Goal: Task Accomplishment & Management: Use online tool/utility

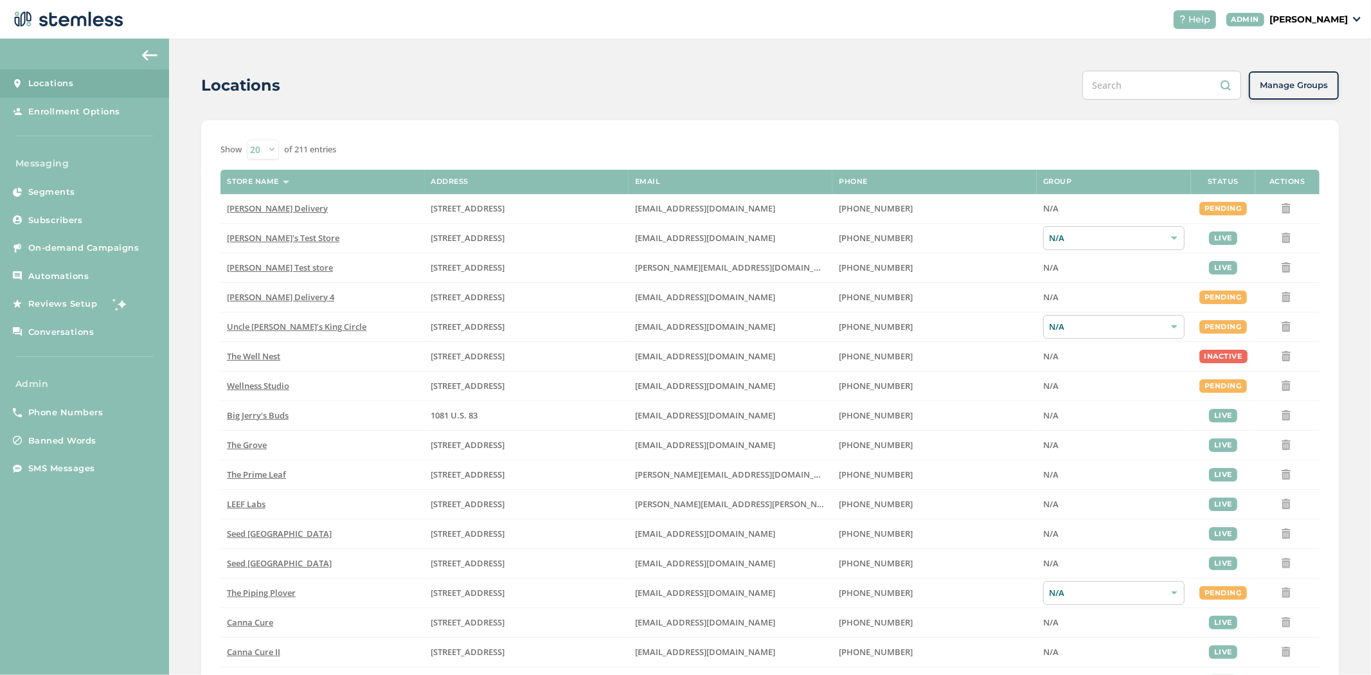
drag, startPoint x: 1328, startPoint y: 15, endPoint x: 1332, endPoint y: 22, distance: 8.4
click at [1328, 15] on p "[PERSON_NAME]" at bounding box center [1308, 19] width 78 height 13
click at [1315, 96] on span "Impersonate" at bounding box center [1314, 92] width 63 height 13
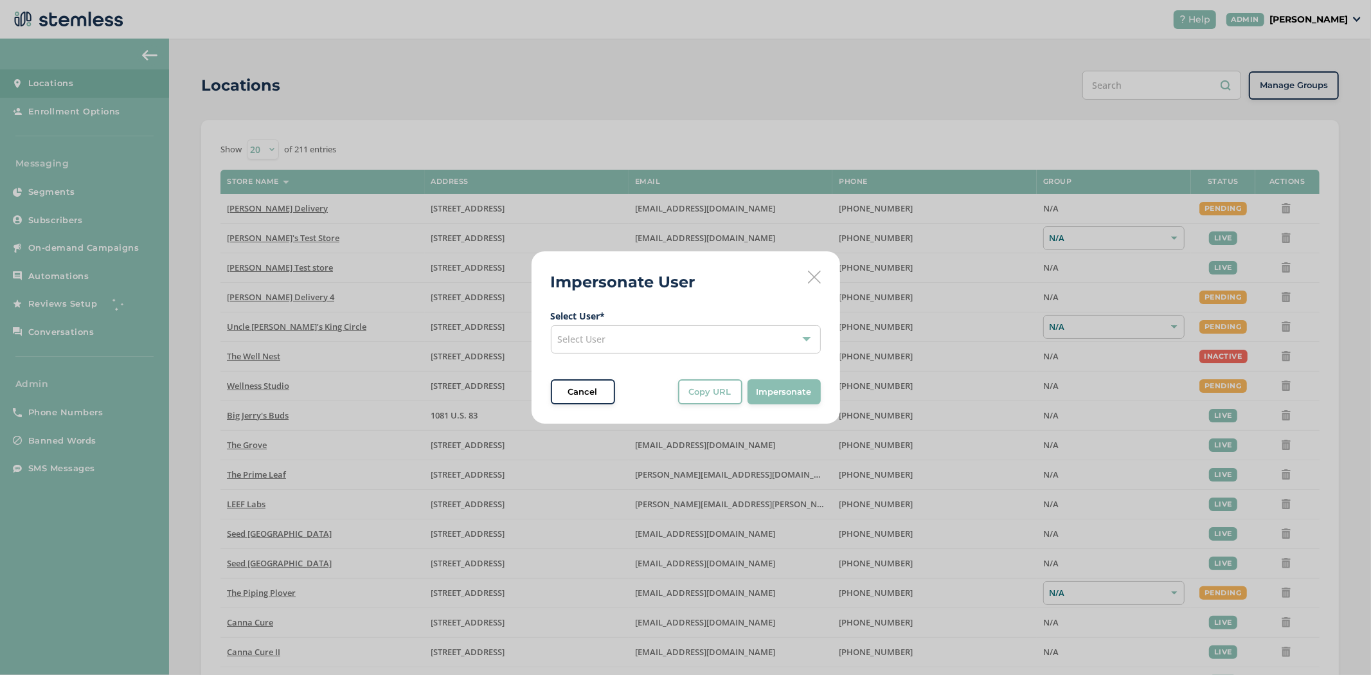
click at [625, 339] on div "Select User" at bounding box center [686, 339] width 270 height 28
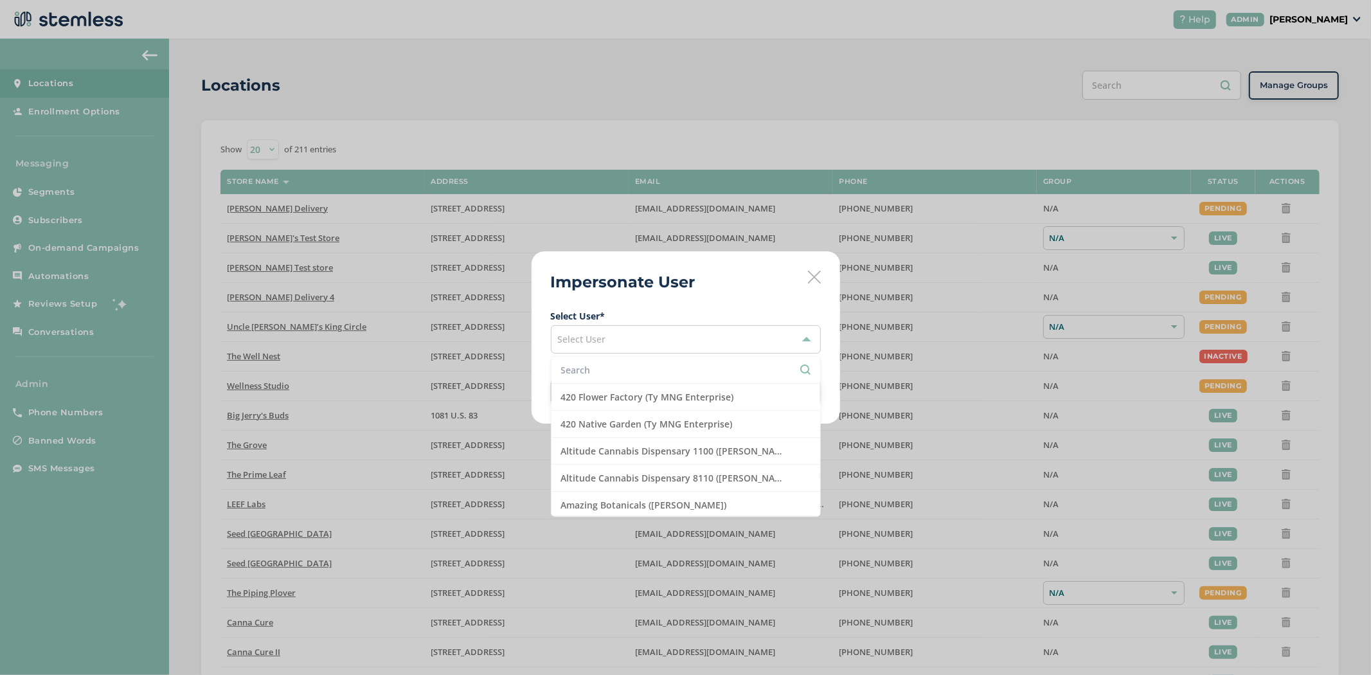
drag, startPoint x: 618, startPoint y: 364, endPoint x: 601, endPoint y: 338, distance: 30.7
click at [618, 356] on ul "420 Flower Factory (Ty MNG Enterprise) 420 Native Garden (Ty MNG Enterprise) Al…" at bounding box center [686, 436] width 270 height 161
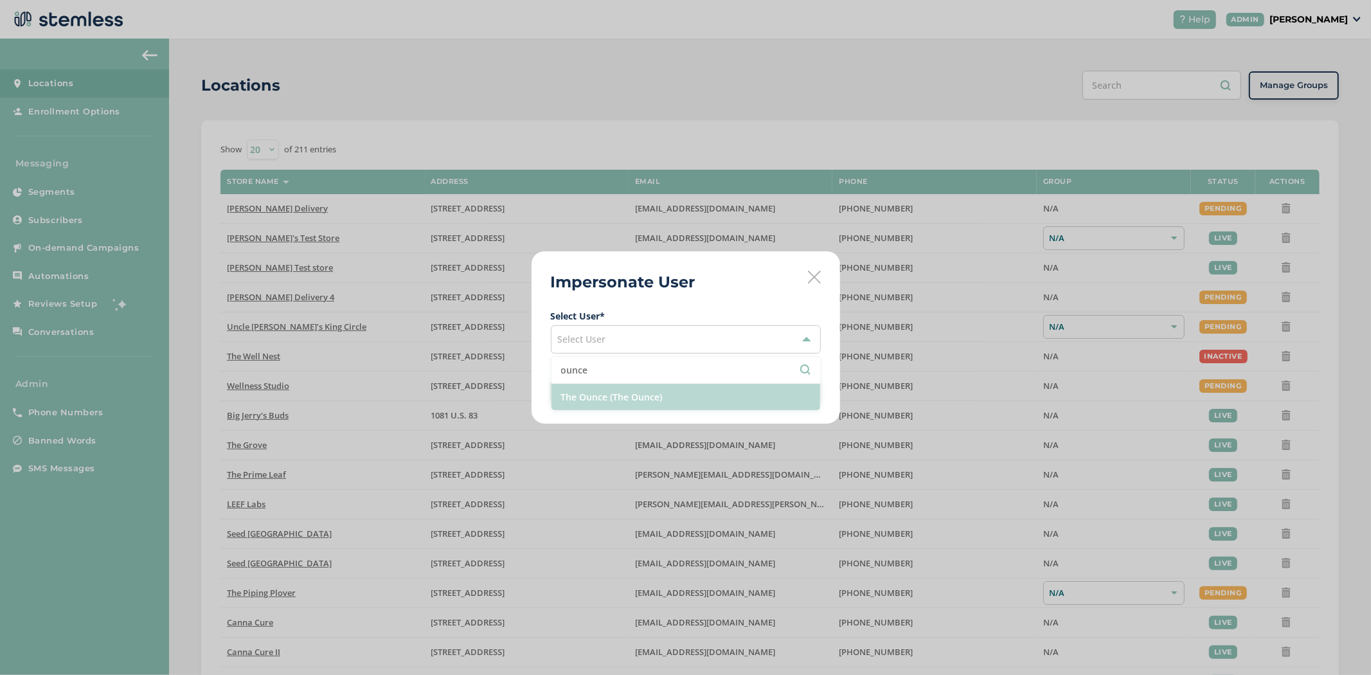
type input "ounce"
click at [631, 400] on li "The Ounce (The Ounce)" at bounding box center [685, 397] width 269 height 26
click at [779, 388] on span "Impersonate" at bounding box center [783, 392] width 55 height 13
